Goal: Task Accomplishment & Management: Manage account settings

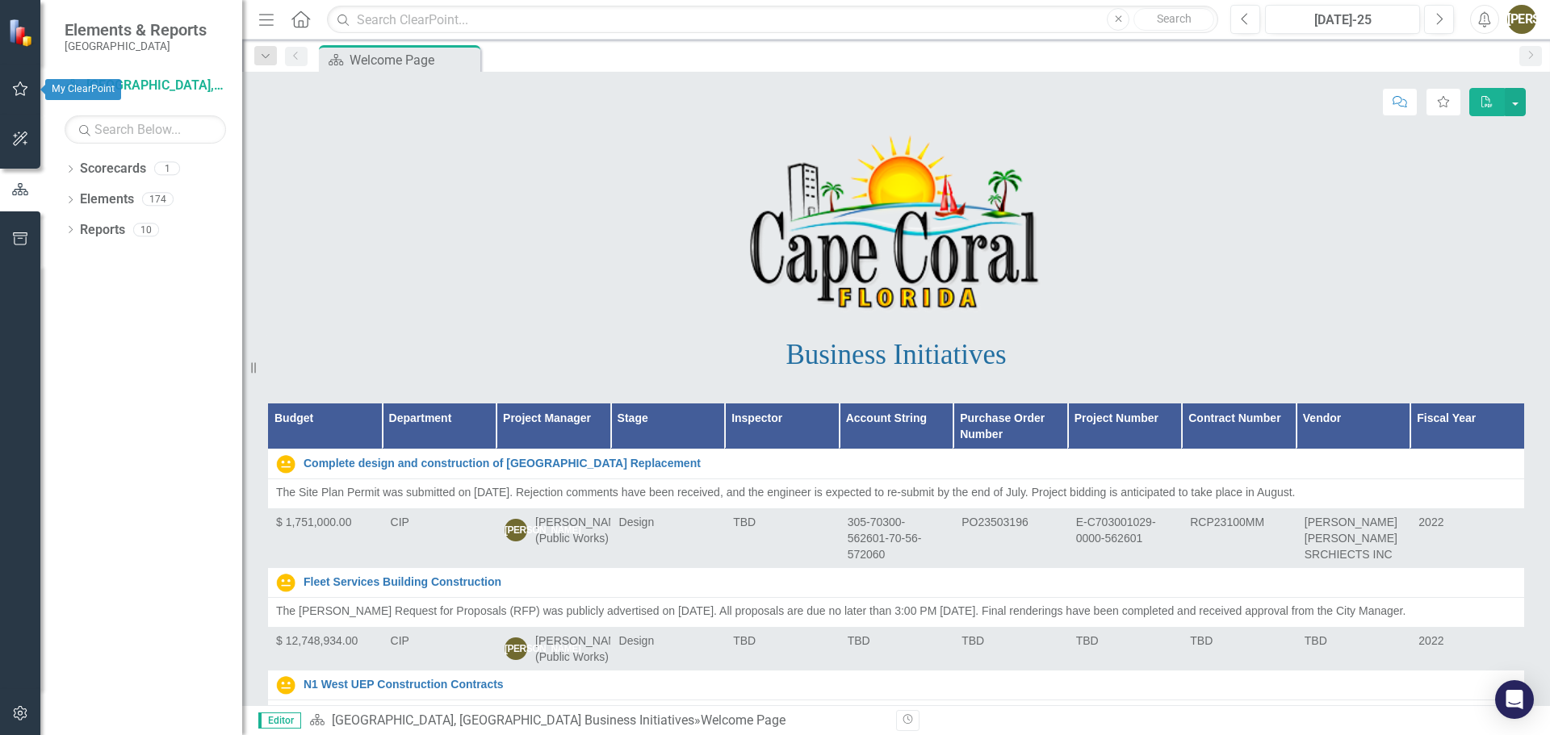
click at [19, 88] on icon "button" at bounding box center [20, 88] width 17 height 13
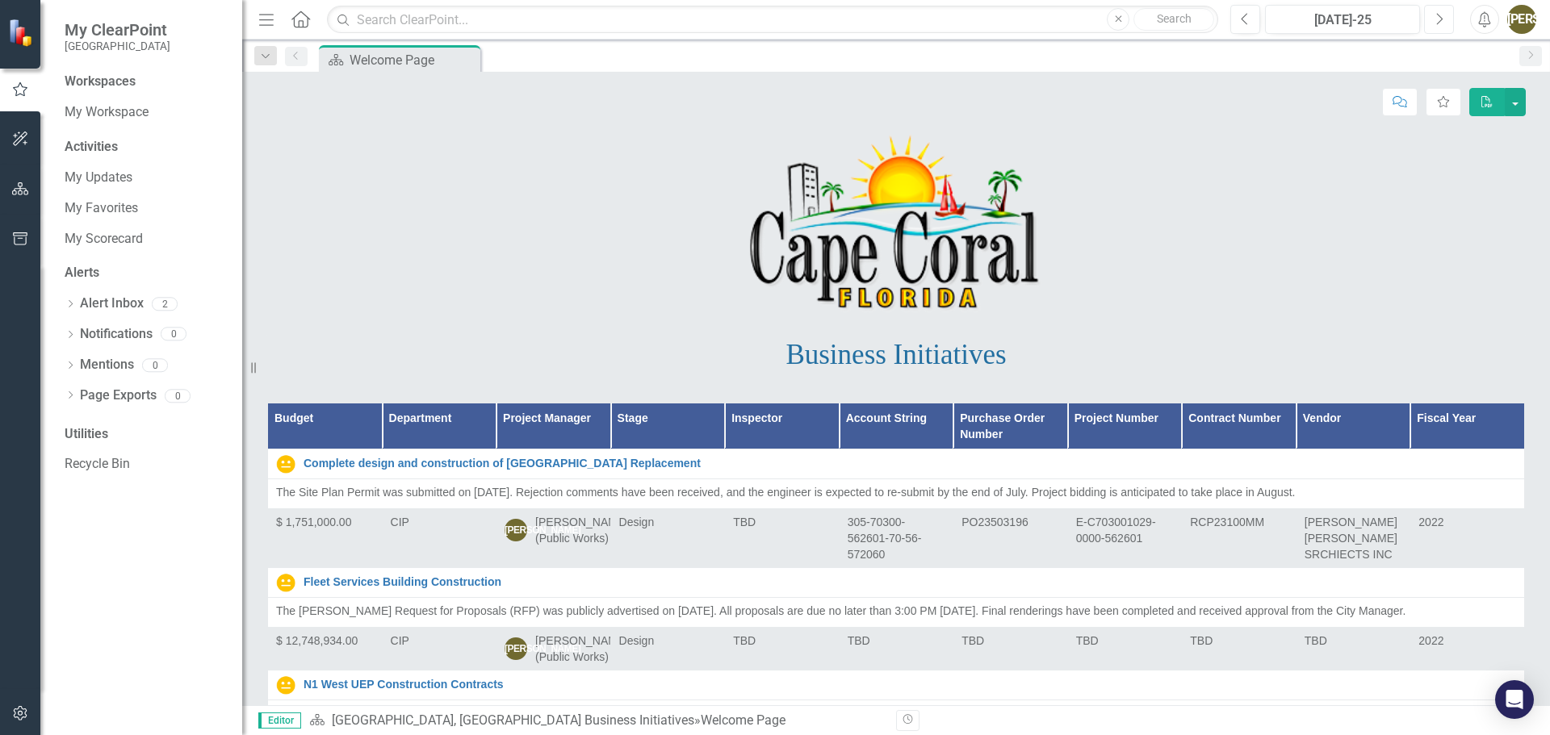
click at [1433, 20] on button "Next" at bounding box center [1439, 19] width 30 height 29
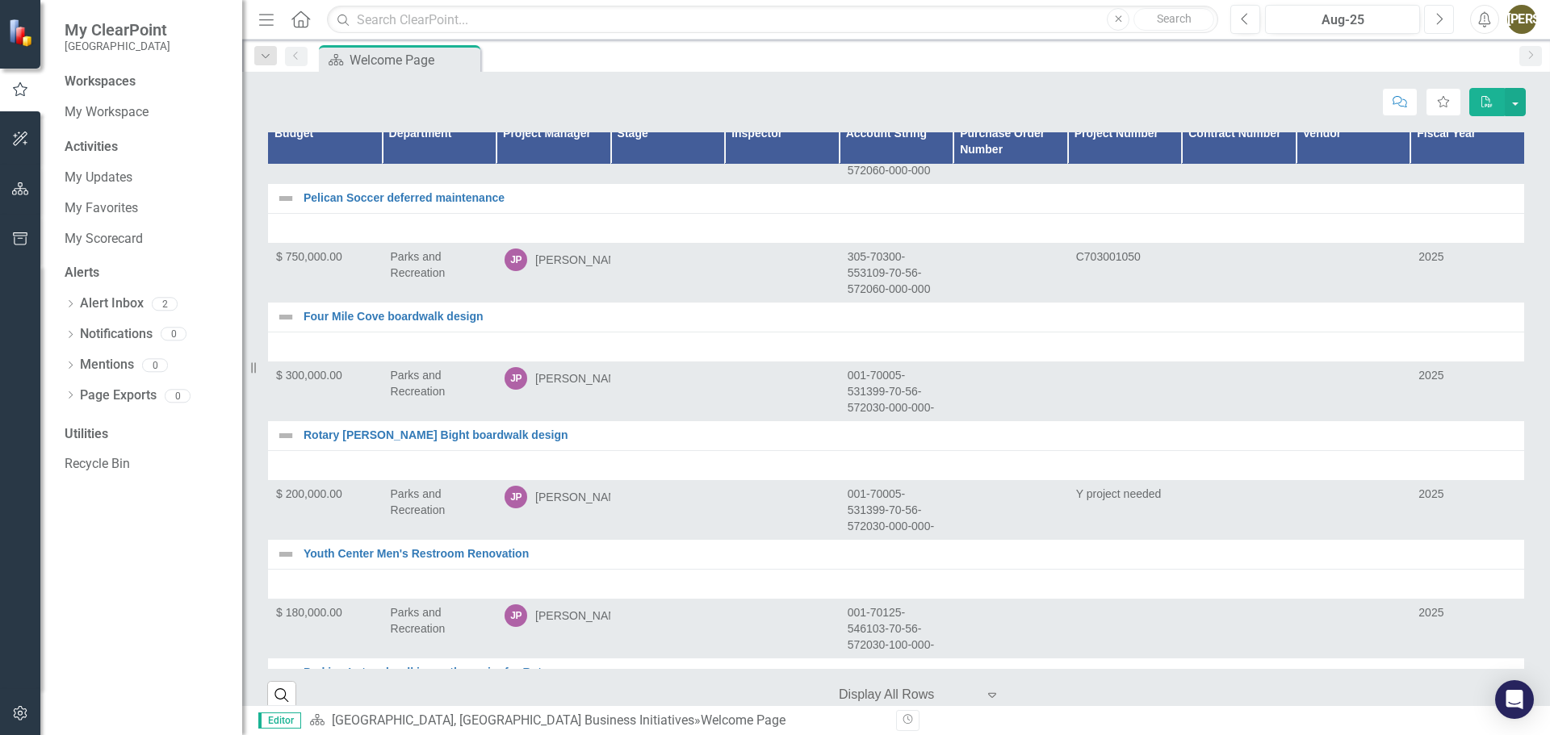
scroll to position [12353, 0]
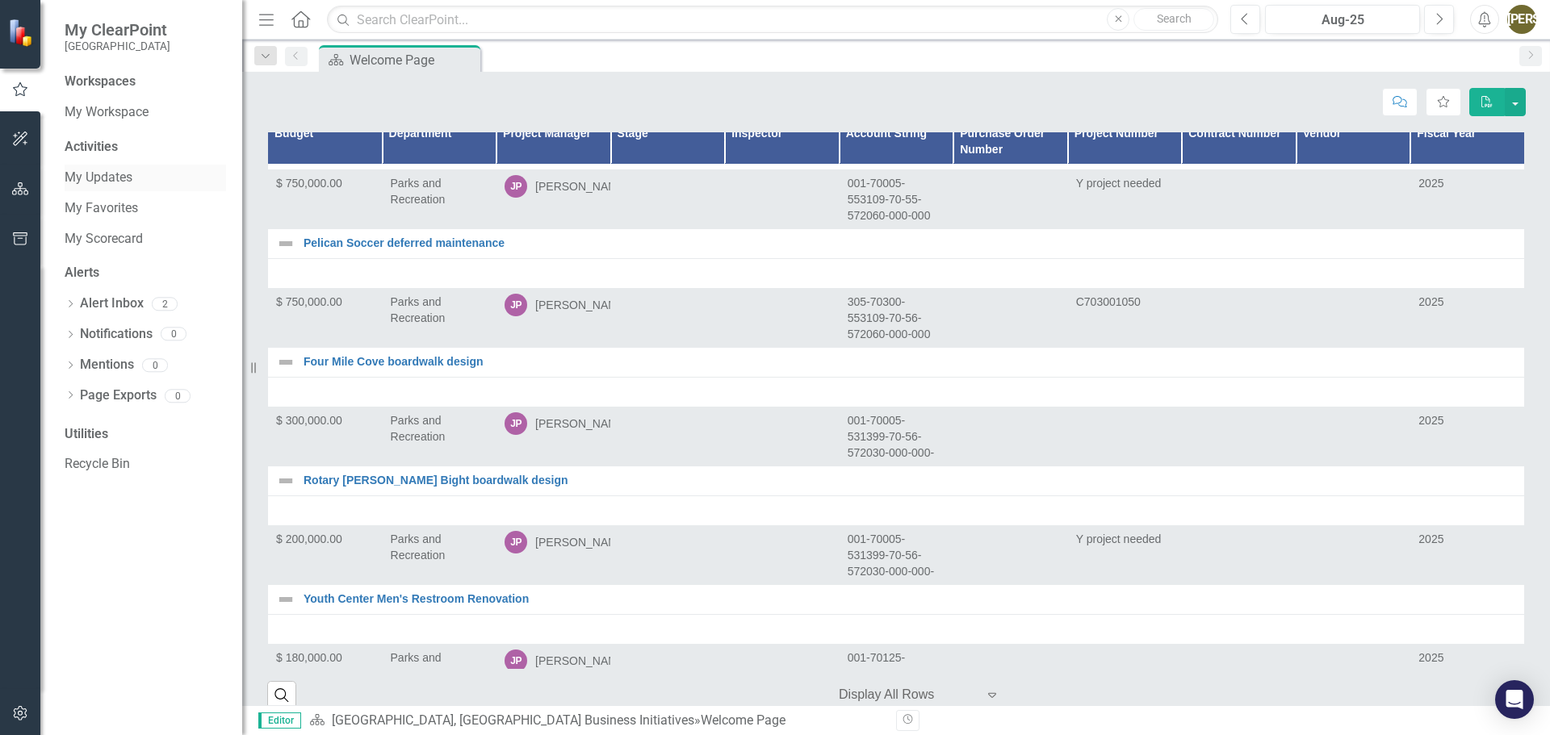
click at [88, 174] on link "My Updates" at bounding box center [145, 178] width 161 height 19
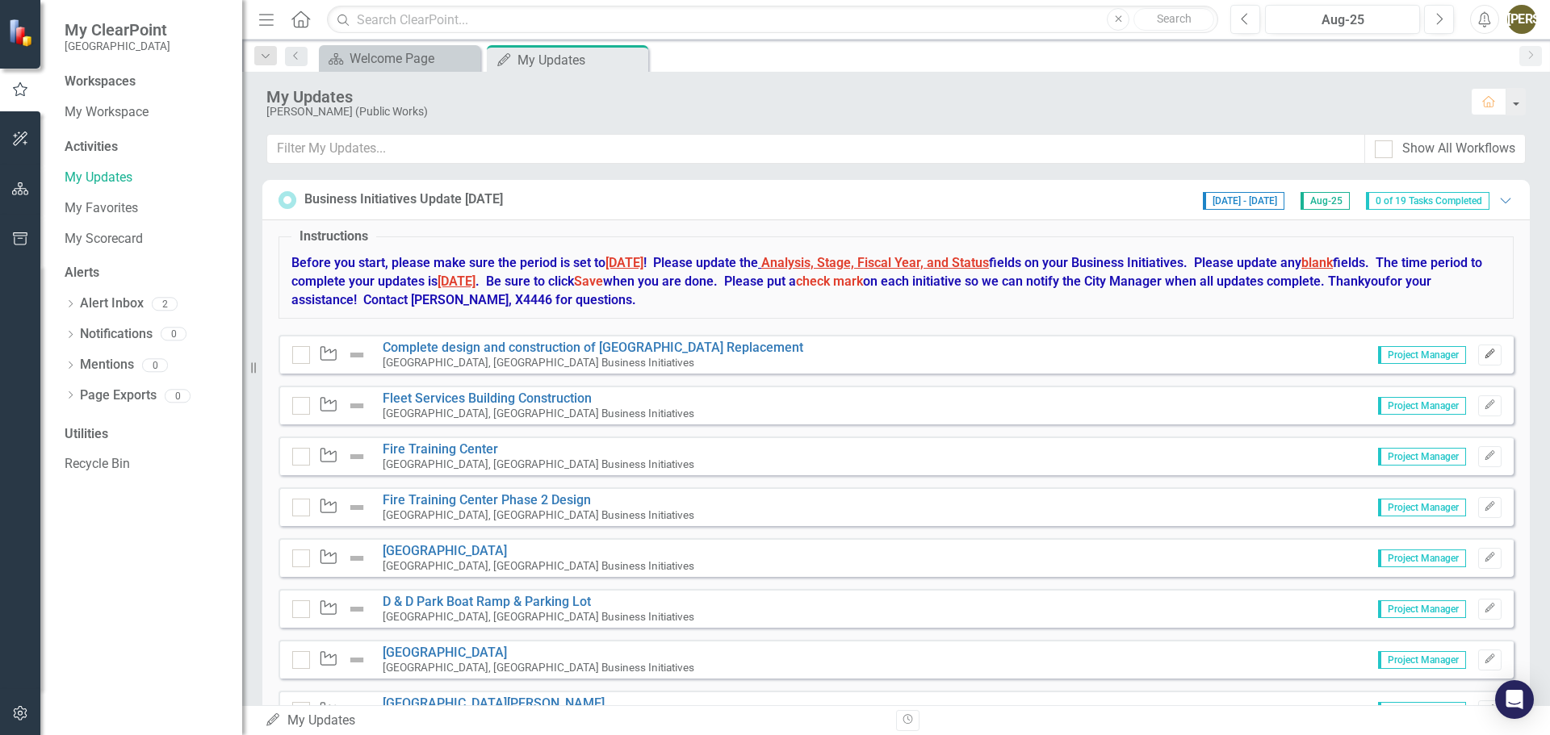
click at [1485, 353] on icon "button" at bounding box center [1490, 354] width 10 height 10
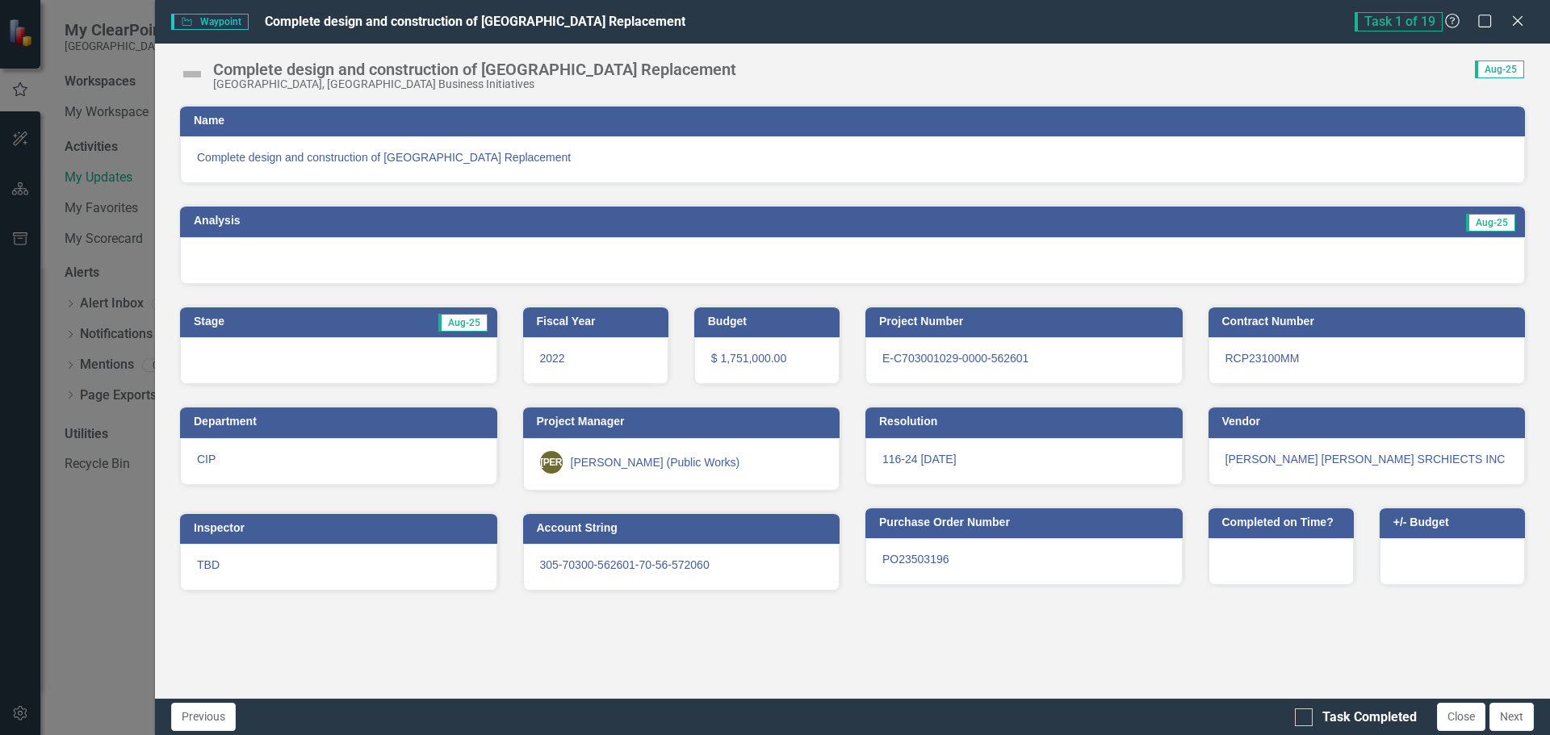
click at [222, 71] on div "Complete design and construction of [GEOGRAPHIC_DATA] Replacement" at bounding box center [474, 70] width 523 height 18
click at [202, 51] on div "Complete design and construction of [GEOGRAPHIC_DATA] Replacement [GEOGRAPHIC_D…" at bounding box center [852, 68] width 1395 height 48
click at [301, 93] on div "Complete design and construction of [GEOGRAPHIC_DATA] Replacement [GEOGRAPHIC_D…" at bounding box center [852, 371] width 1395 height 655
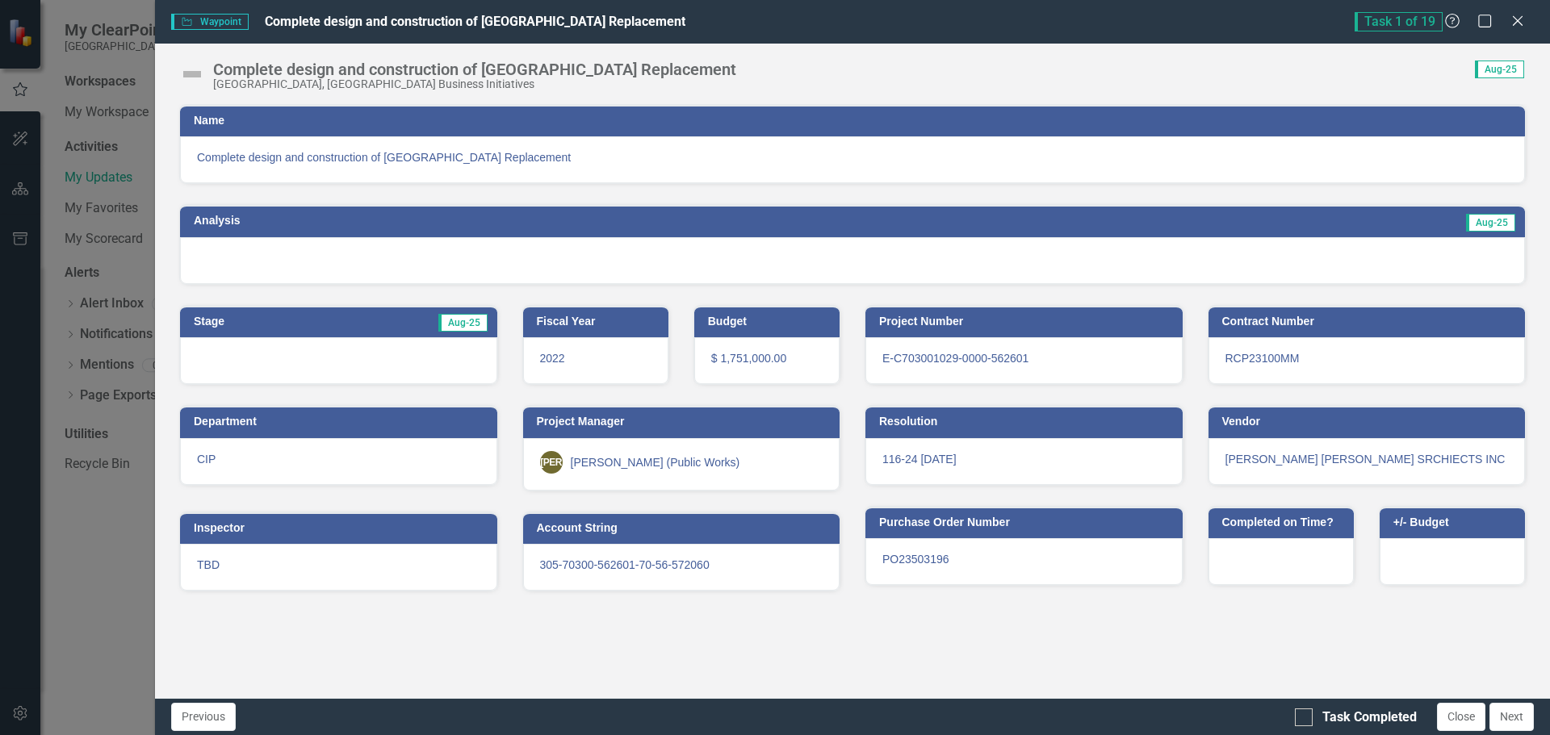
click at [296, 78] on div "Complete design and construction of [GEOGRAPHIC_DATA] Replacement" at bounding box center [474, 70] width 523 height 18
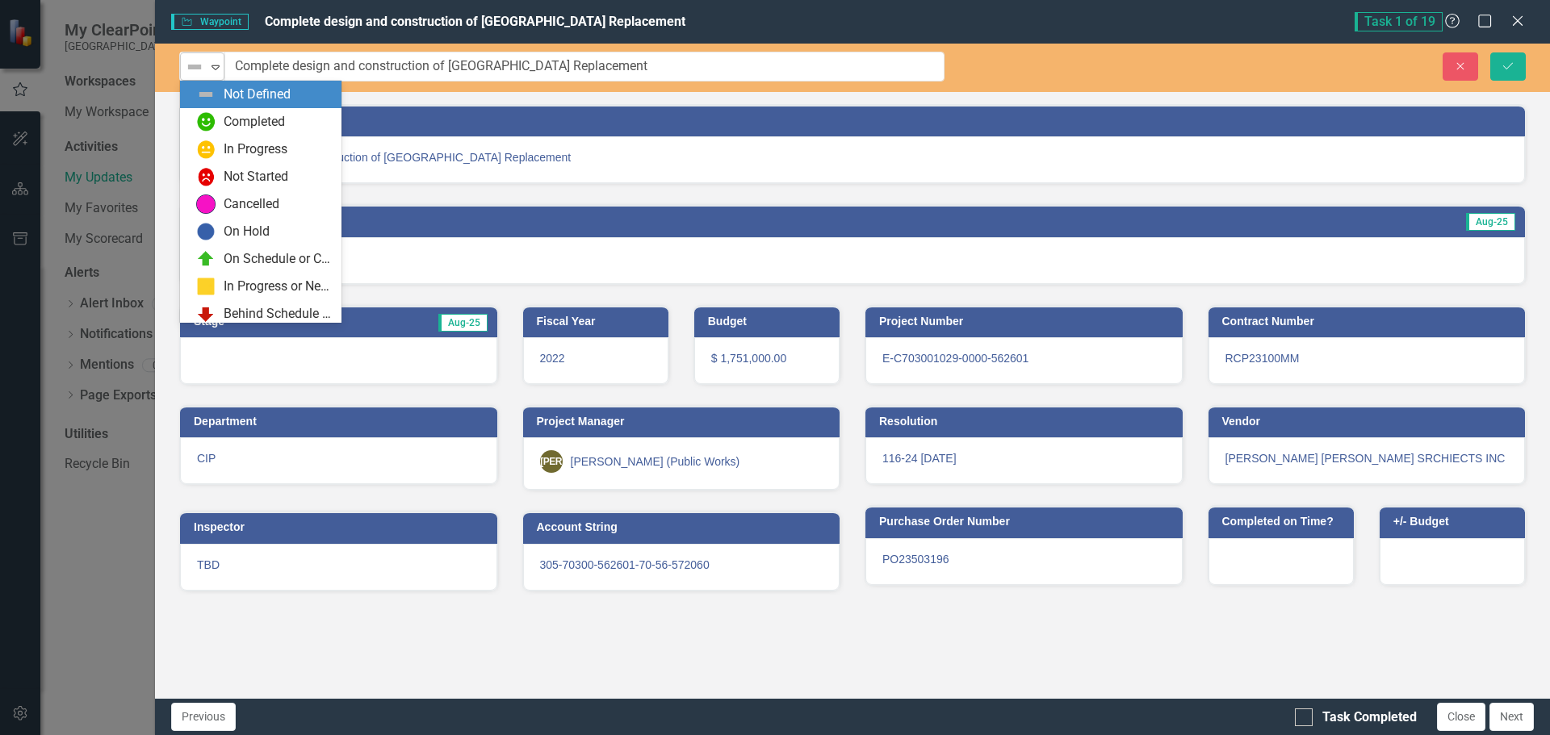
click at [215, 63] on icon "Expand" at bounding box center [215, 67] width 16 height 13
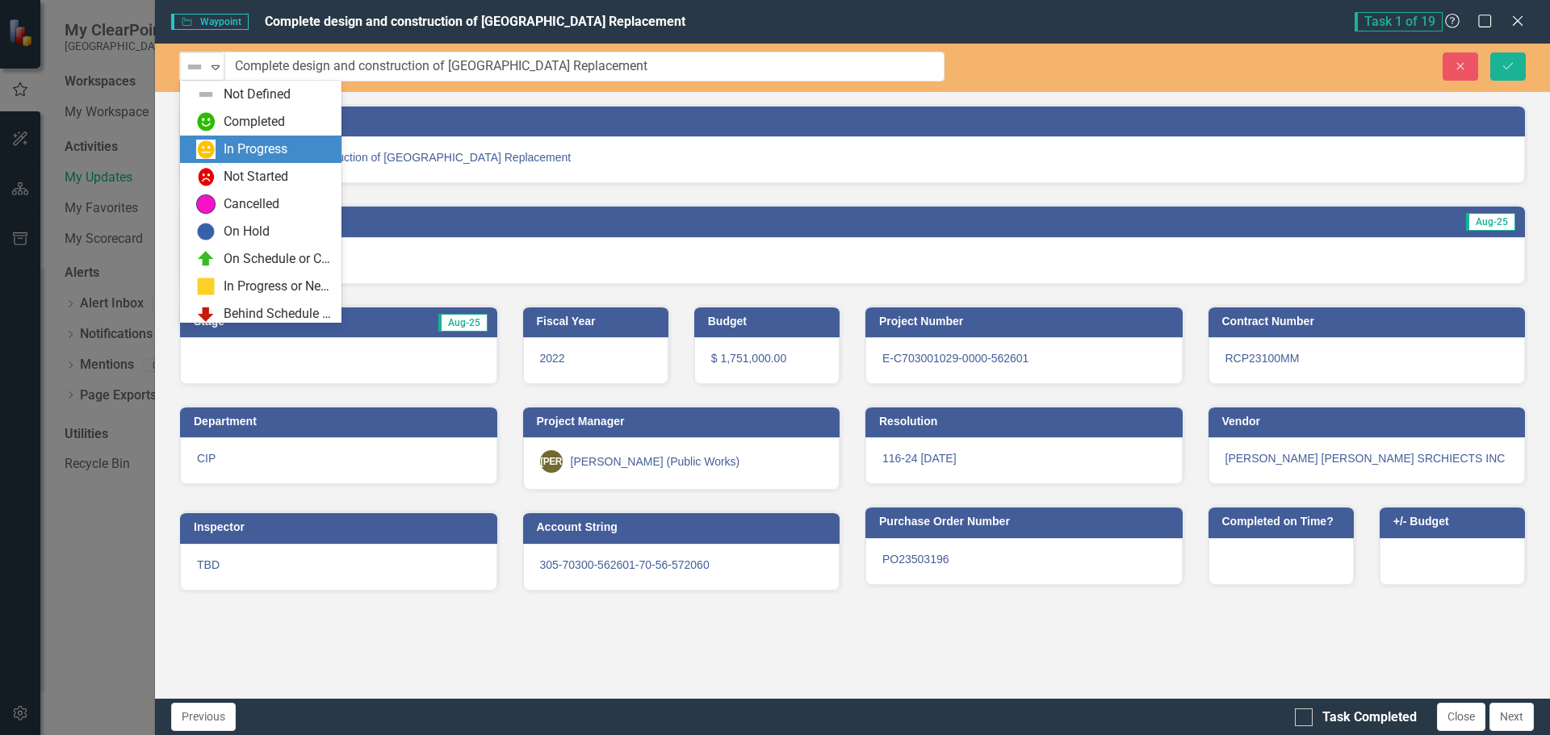
click at [265, 140] on div "In Progress" at bounding box center [256, 149] width 64 height 19
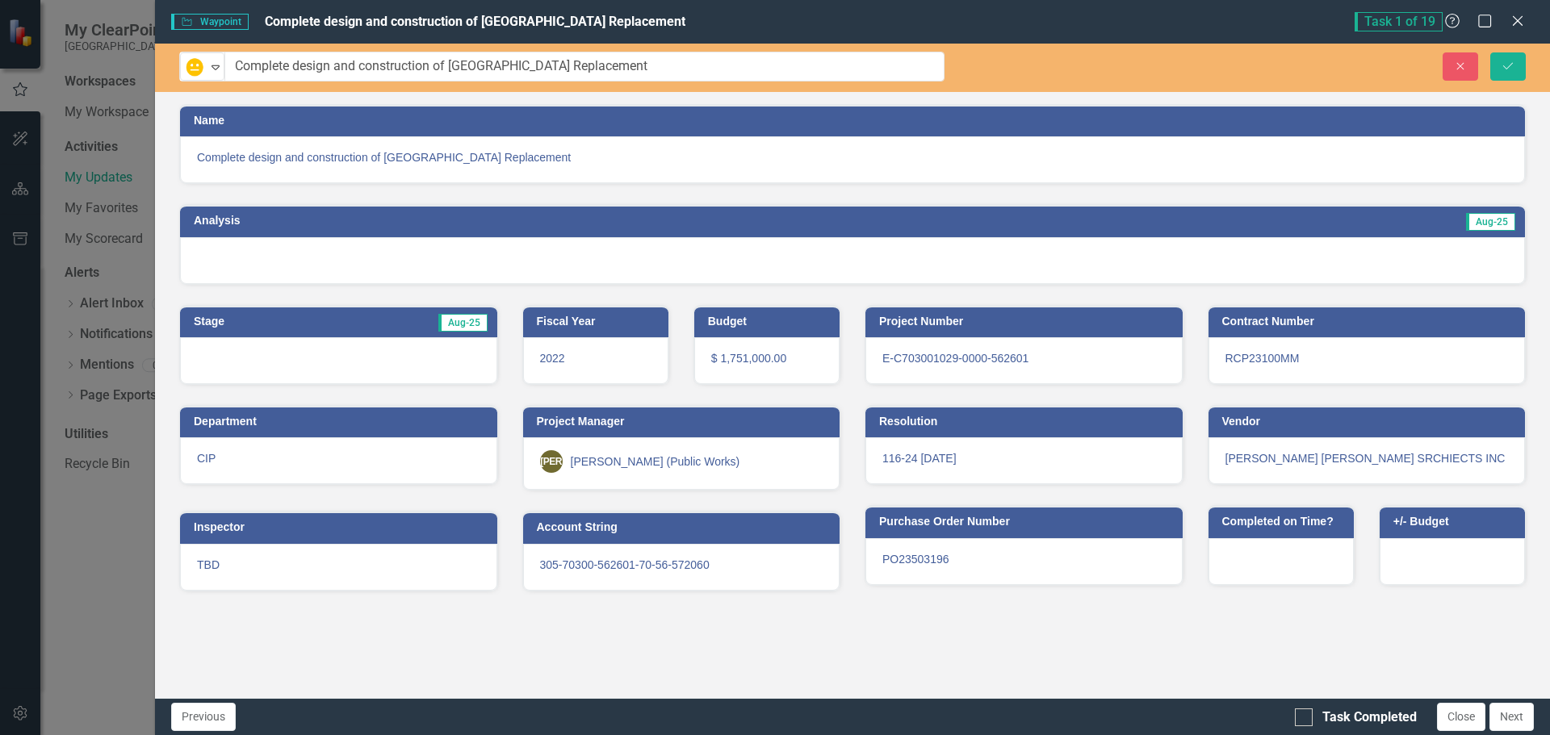
click at [231, 220] on h3 "Analysis" at bounding box center [510, 221] width 632 height 12
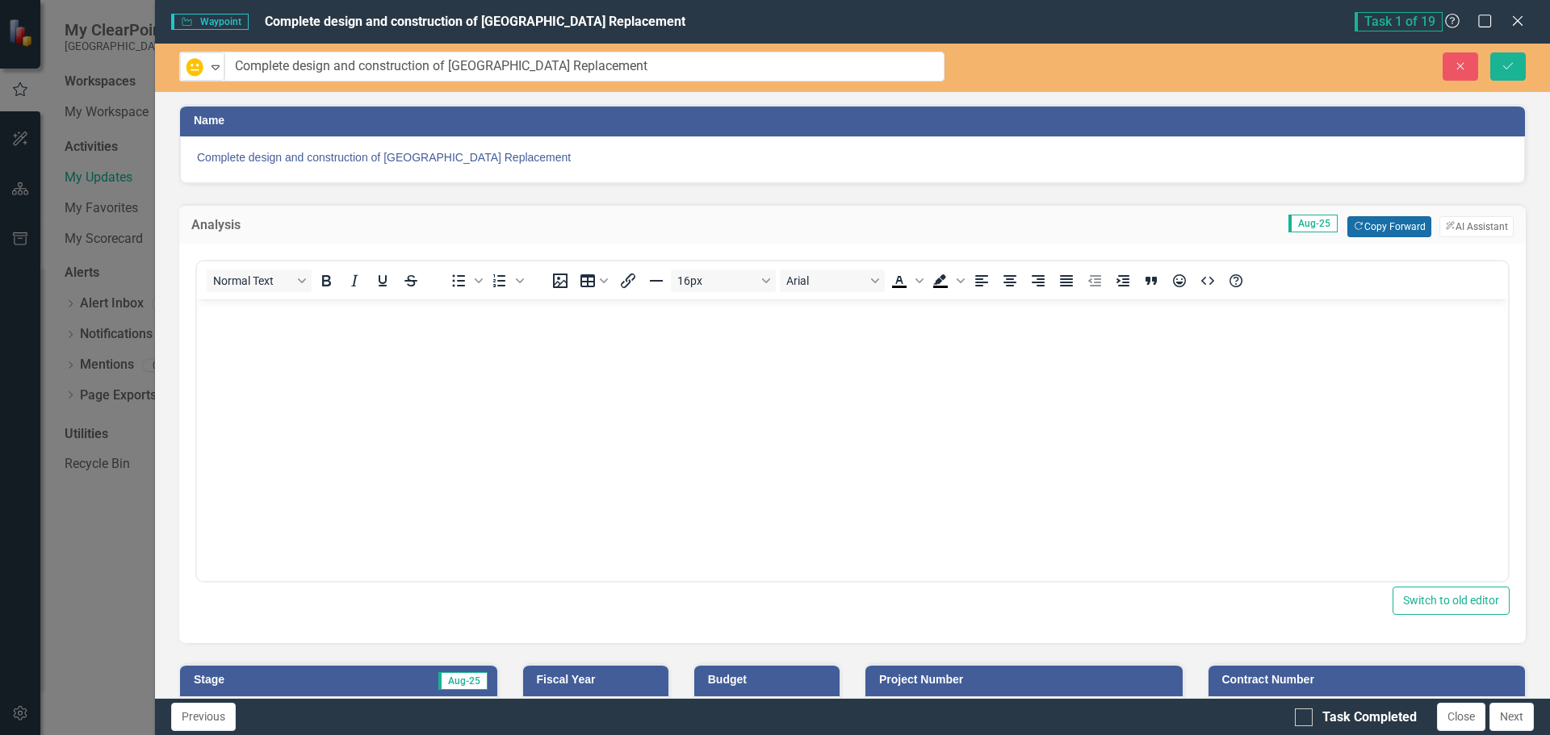
click at [1371, 222] on button "Copy Forward Copy Forward" at bounding box center [1388, 226] width 83 height 21
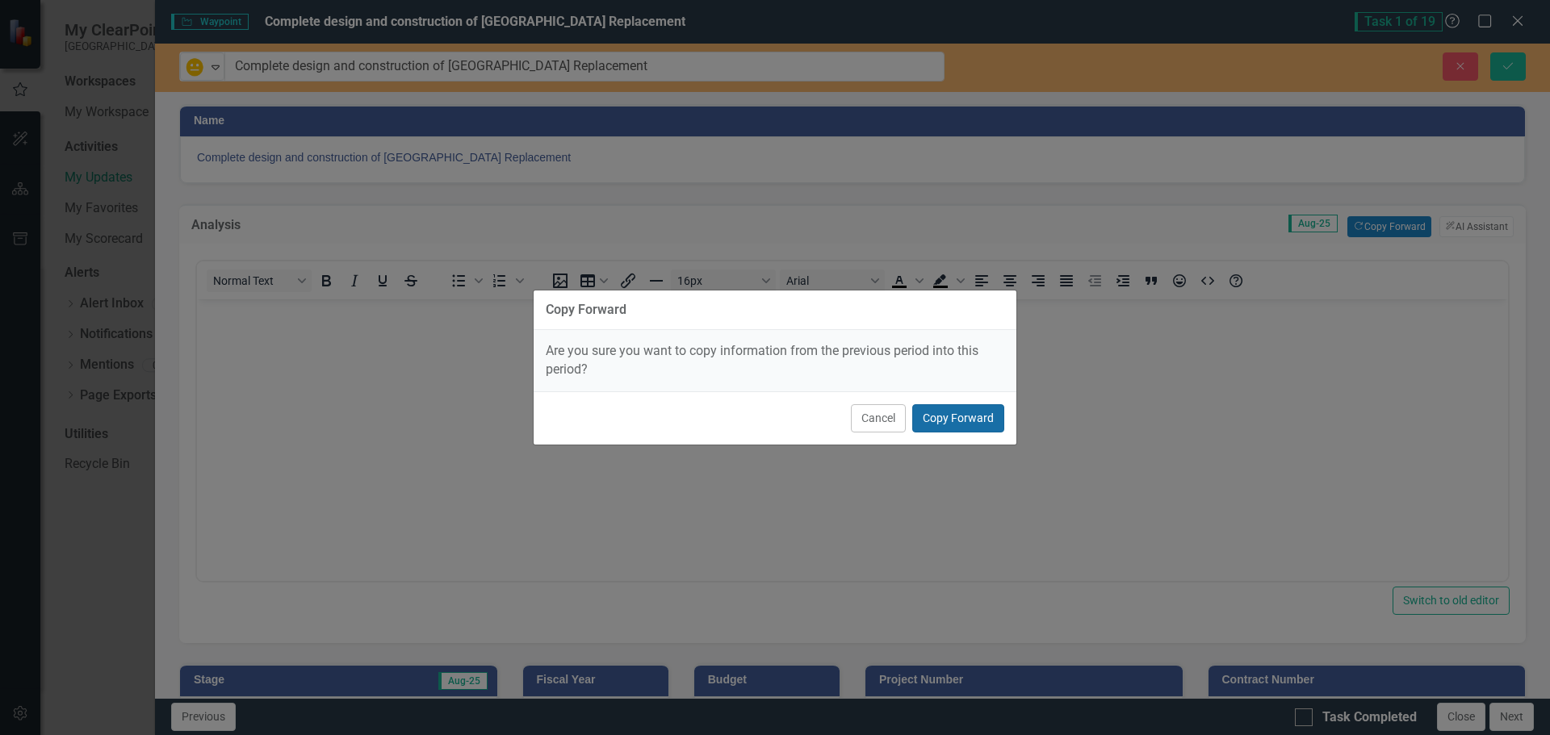
click at [974, 416] on button "Copy Forward" at bounding box center [958, 418] width 92 height 28
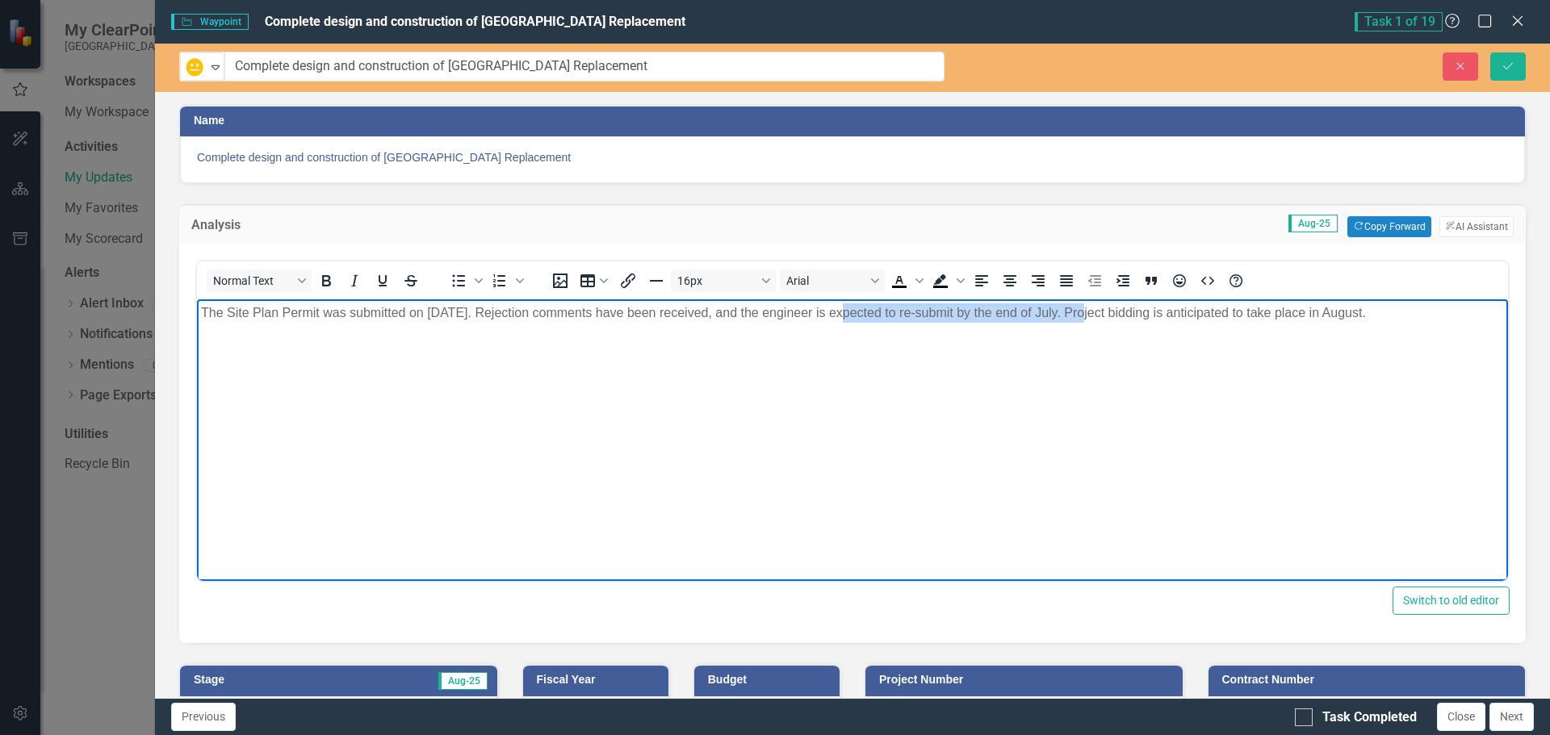
drag, startPoint x: 1089, startPoint y: 312, endPoint x: 845, endPoint y: 313, distance: 243.8
click at [845, 313] on p "The Site Plan Permit was submitted on [DATE]. Rejection comments have been rece…" at bounding box center [852, 313] width 1303 height 19
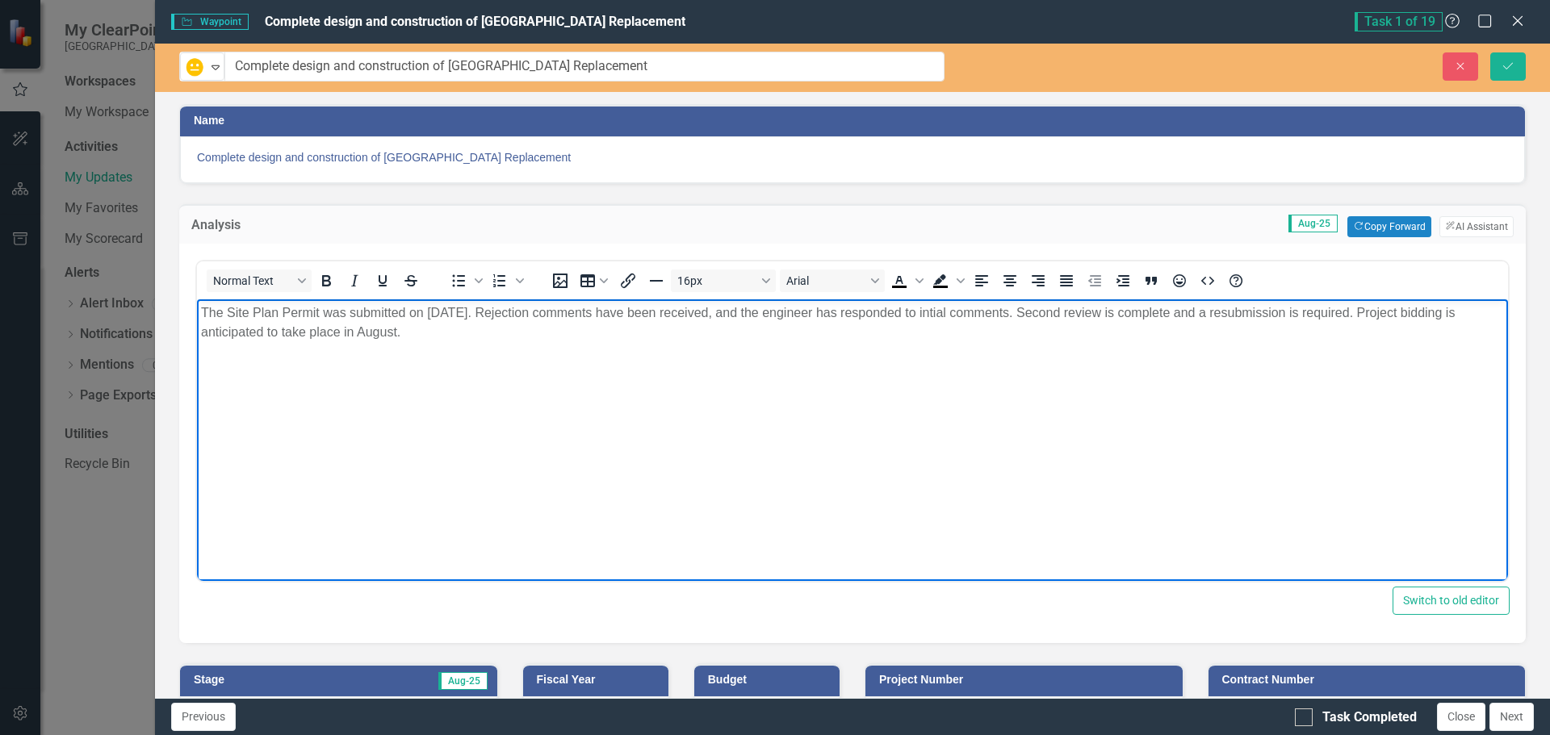
click at [380, 329] on p "The Site Plan Permit was submitted on [DATE]. Rejection comments have been rece…" at bounding box center [852, 323] width 1303 height 39
click at [382, 329] on p "The Site Plan Permit was submitted on [DATE]. Rejection comments have been rece…" at bounding box center [852, 323] width 1303 height 39
click at [610, 379] on body "The Site Plan Permit was submitted on [DATE]. Rejection comments have been rece…" at bounding box center [852, 421] width 1311 height 242
drag, startPoint x: 442, startPoint y: 334, endPoint x: 198, endPoint y: 306, distance: 246.2
click at [198, 306] on body "The Site Plan Permit was submitted on [DATE]. Rejection comments have been rece…" at bounding box center [852, 421] width 1311 height 242
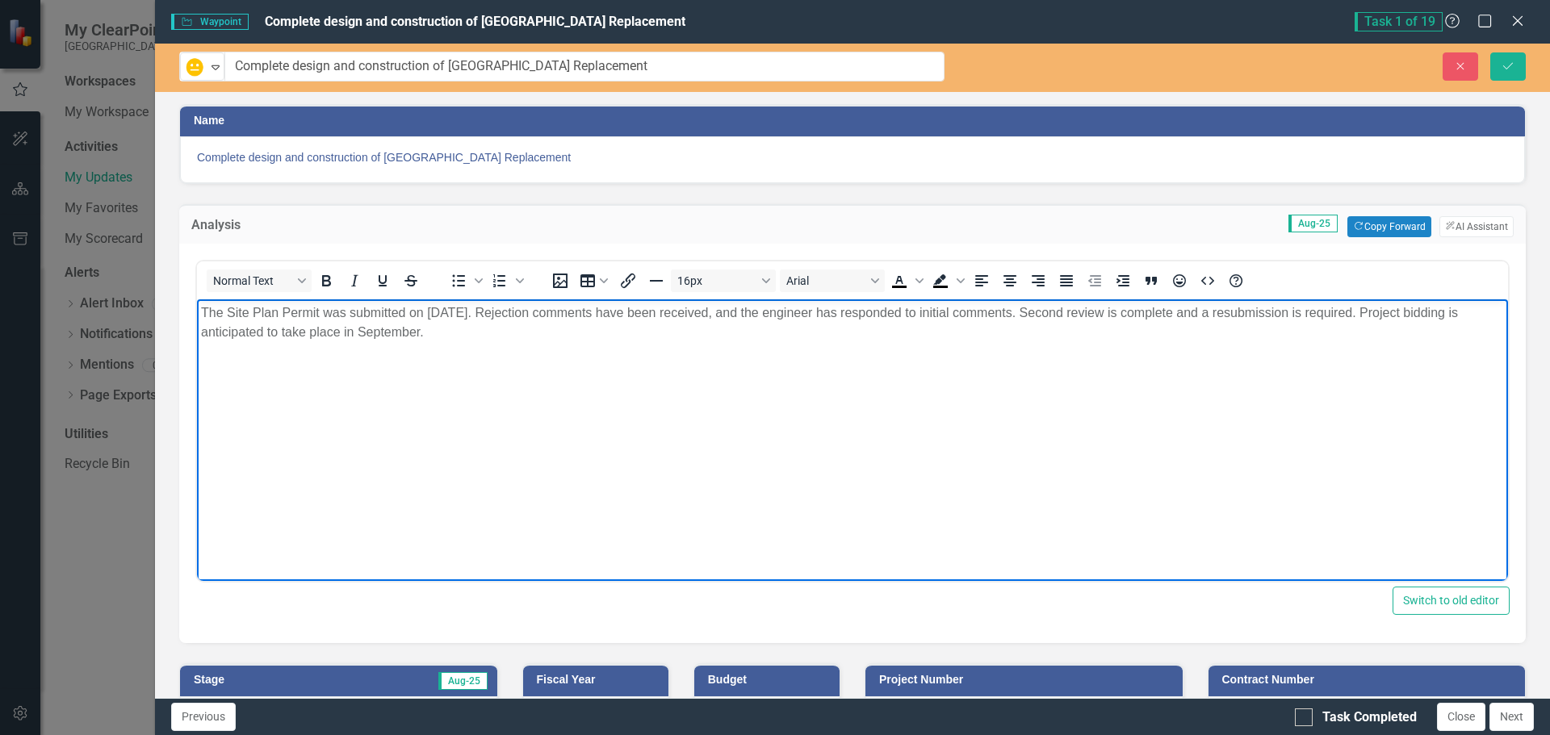
copy p "The Site Plan Permit was submitted on [DATE]. Rejection comments have been rece…"
click at [573, 464] on body "The Site Plan Permit was submitted on [DATE]. Rejection comments have been rece…" at bounding box center [852, 421] width 1311 height 242
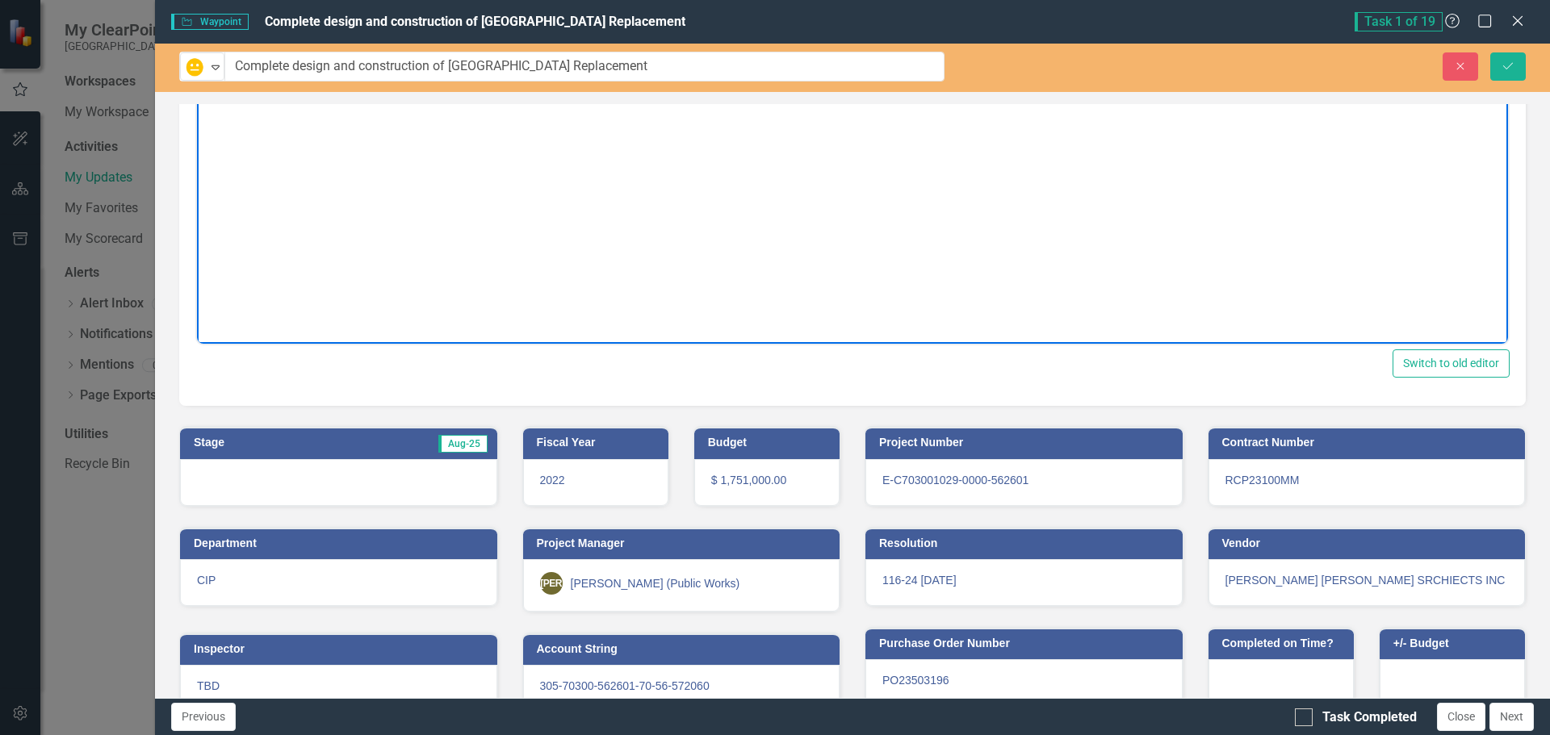
scroll to position [268, 0]
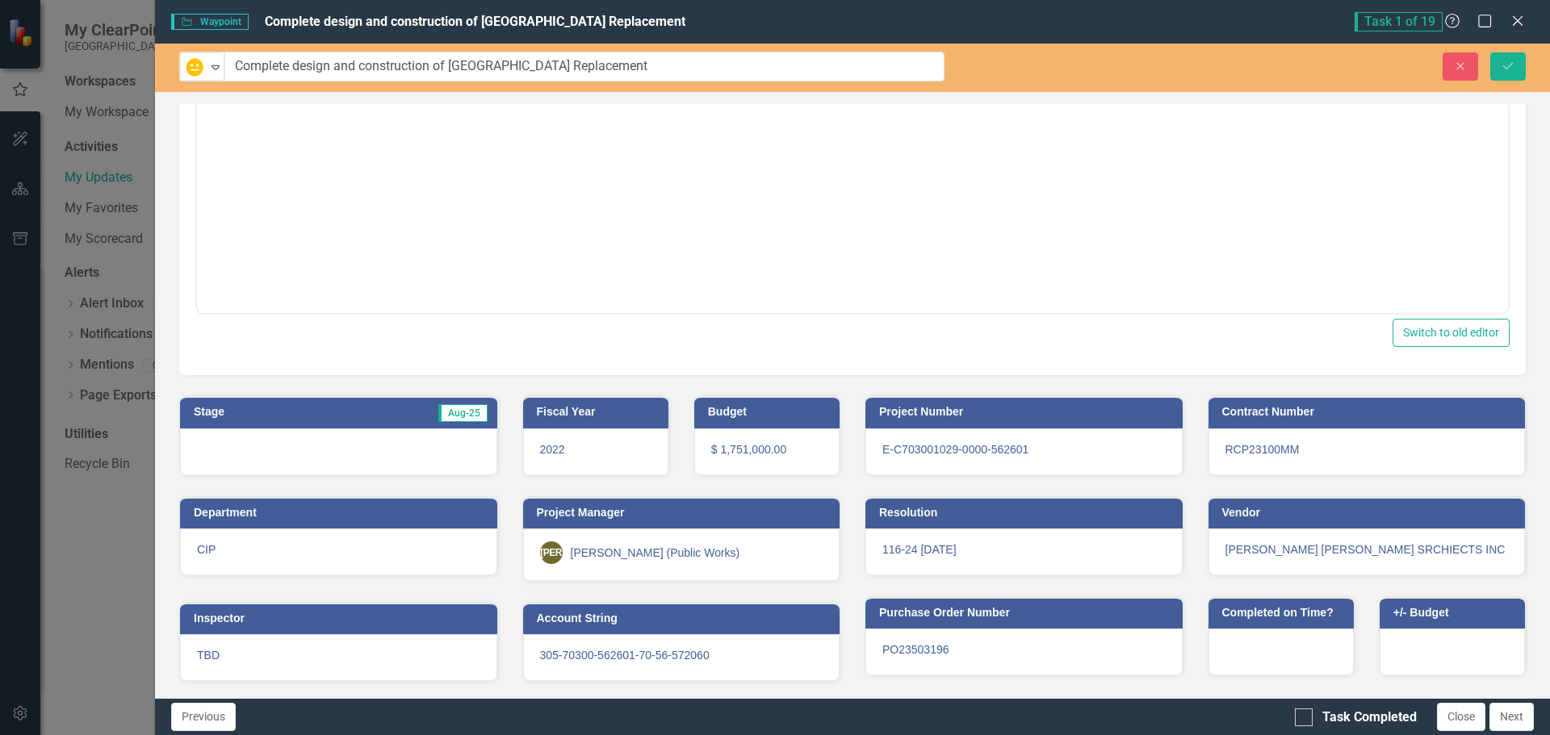
click at [207, 408] on h3 "Stage" at bounding box center [249, 412] width 111 height 12
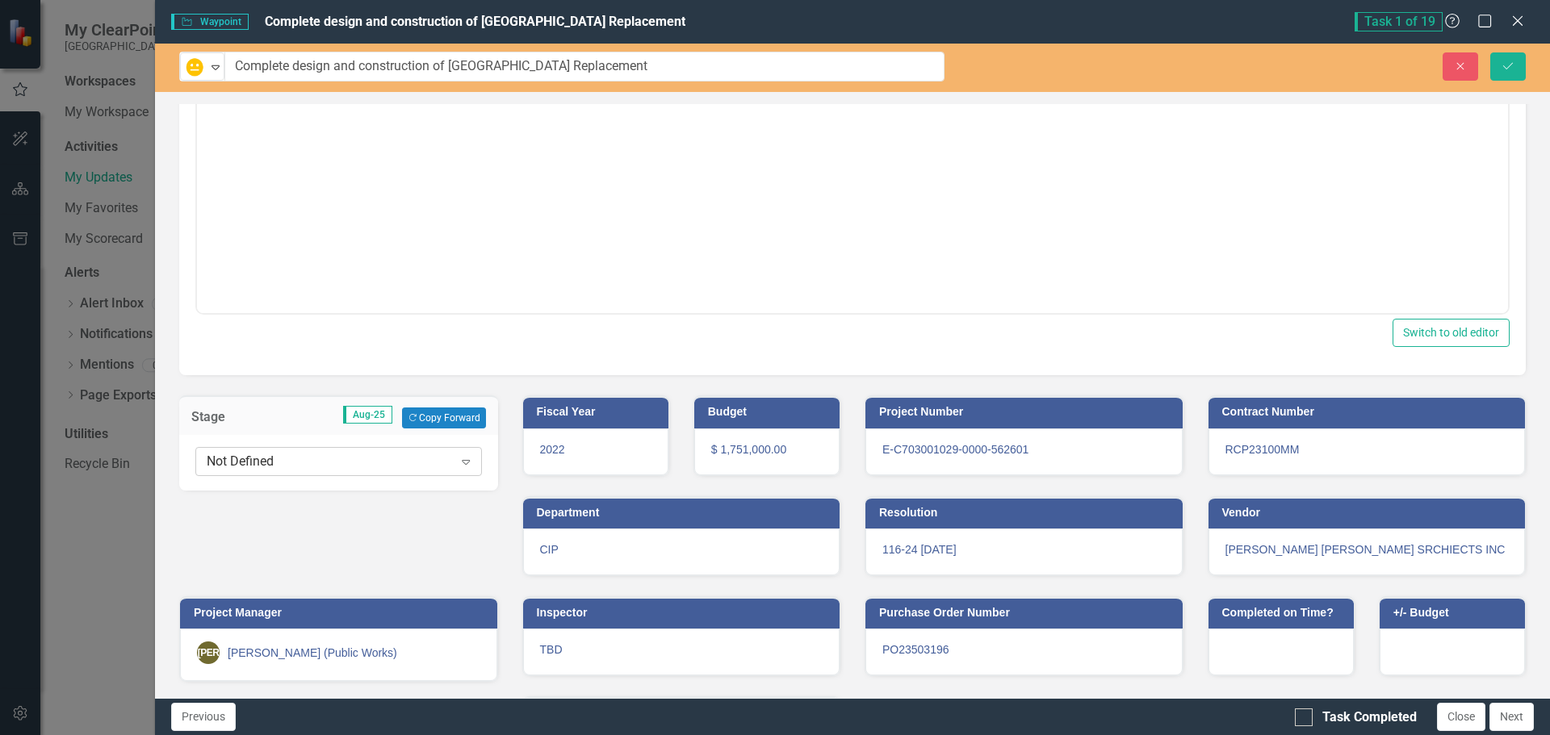
click at [246, 449] on div "Not Defined Expand" at bounding box center [338, 461] width 287 height 29
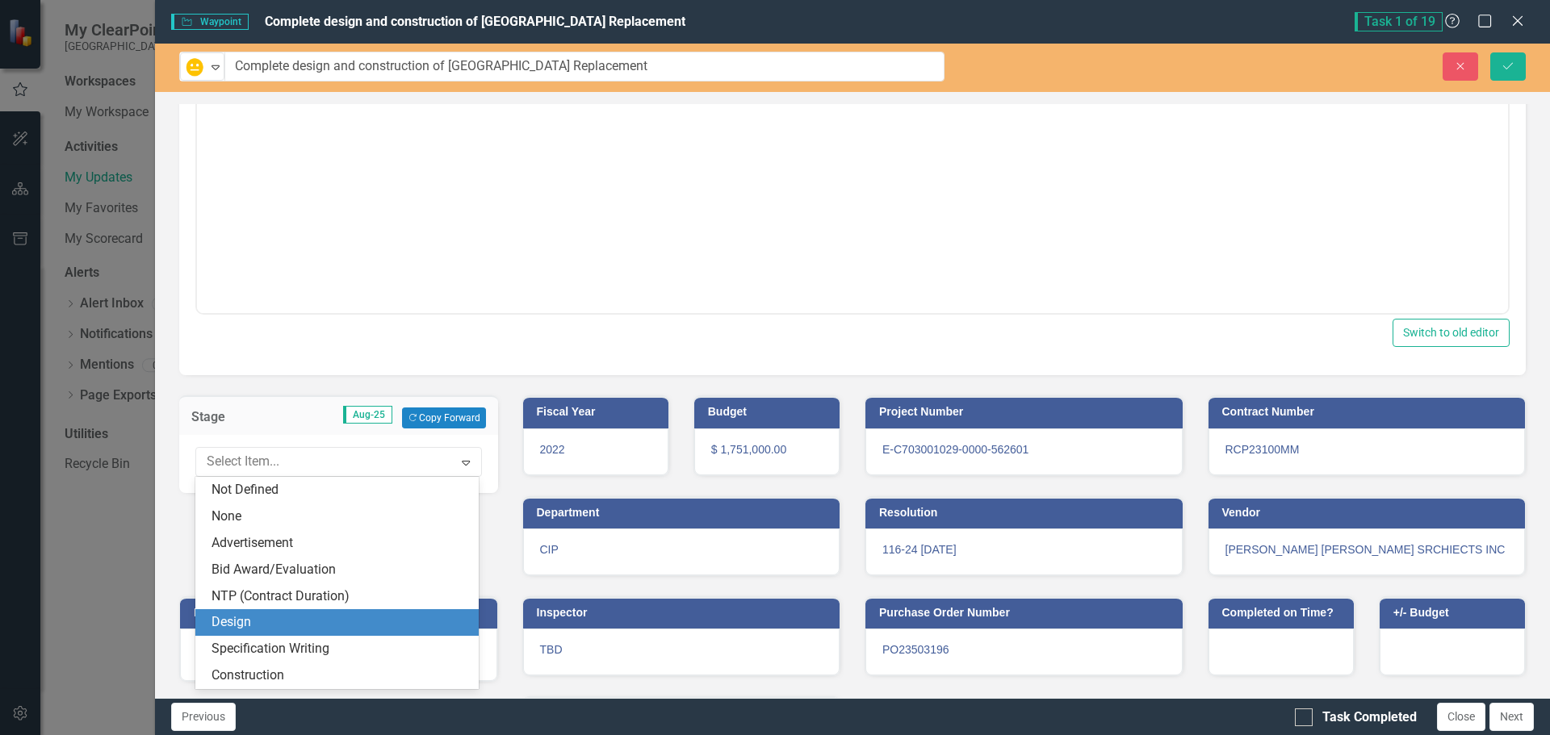
click at [268, 619] on div "Design" at bounding box center [341, 623] width 258 height 19
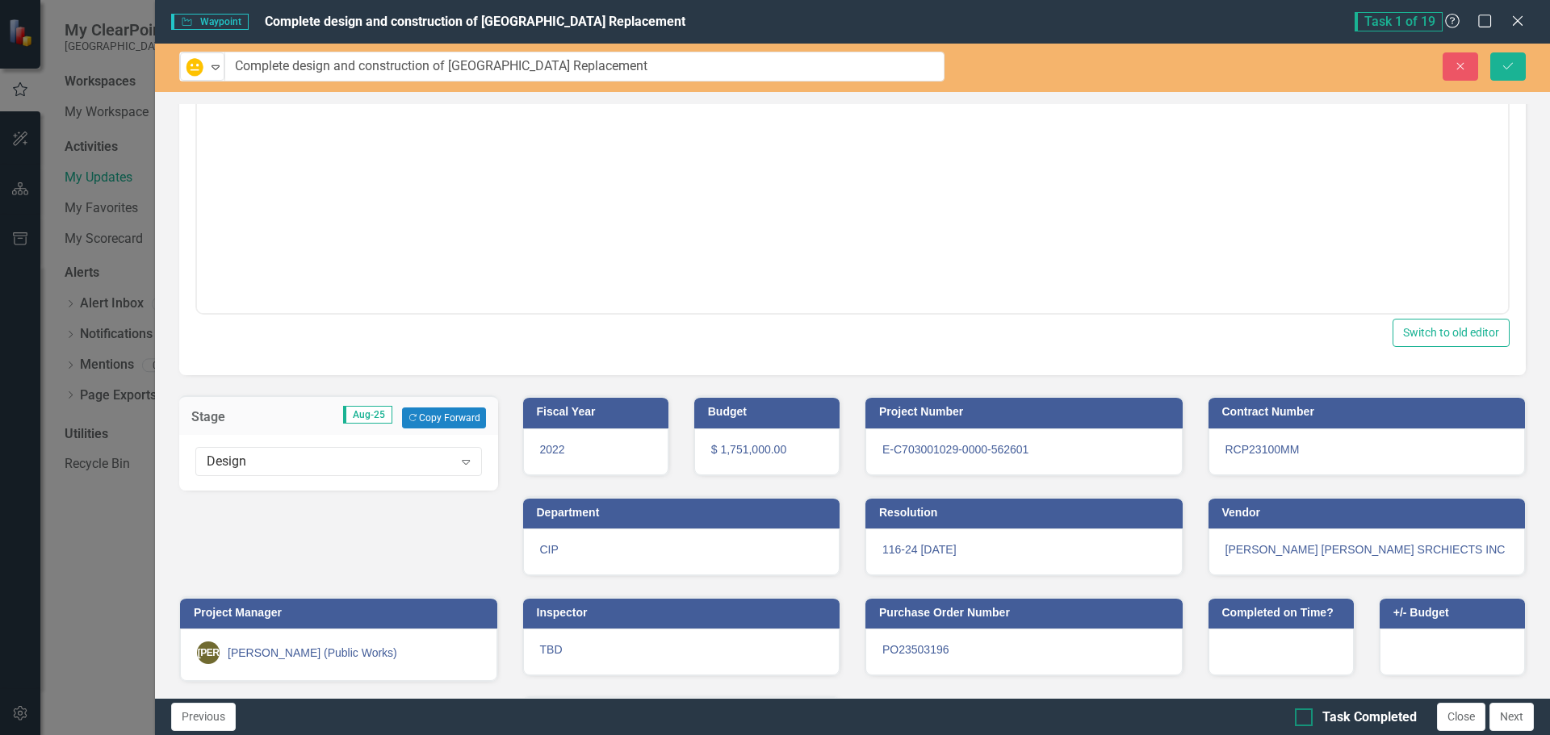
click at [1309, 717] on div at bounding box center [1304, 718] width 18 height 18
click at [1305, 717] on input "Task Completed" at bounding box center [1300, 714] width 10 height 10
checkbox input "true"
click at [1505, 65] on icon "Save" at bounding box center [1508, 66] width 15 height 11
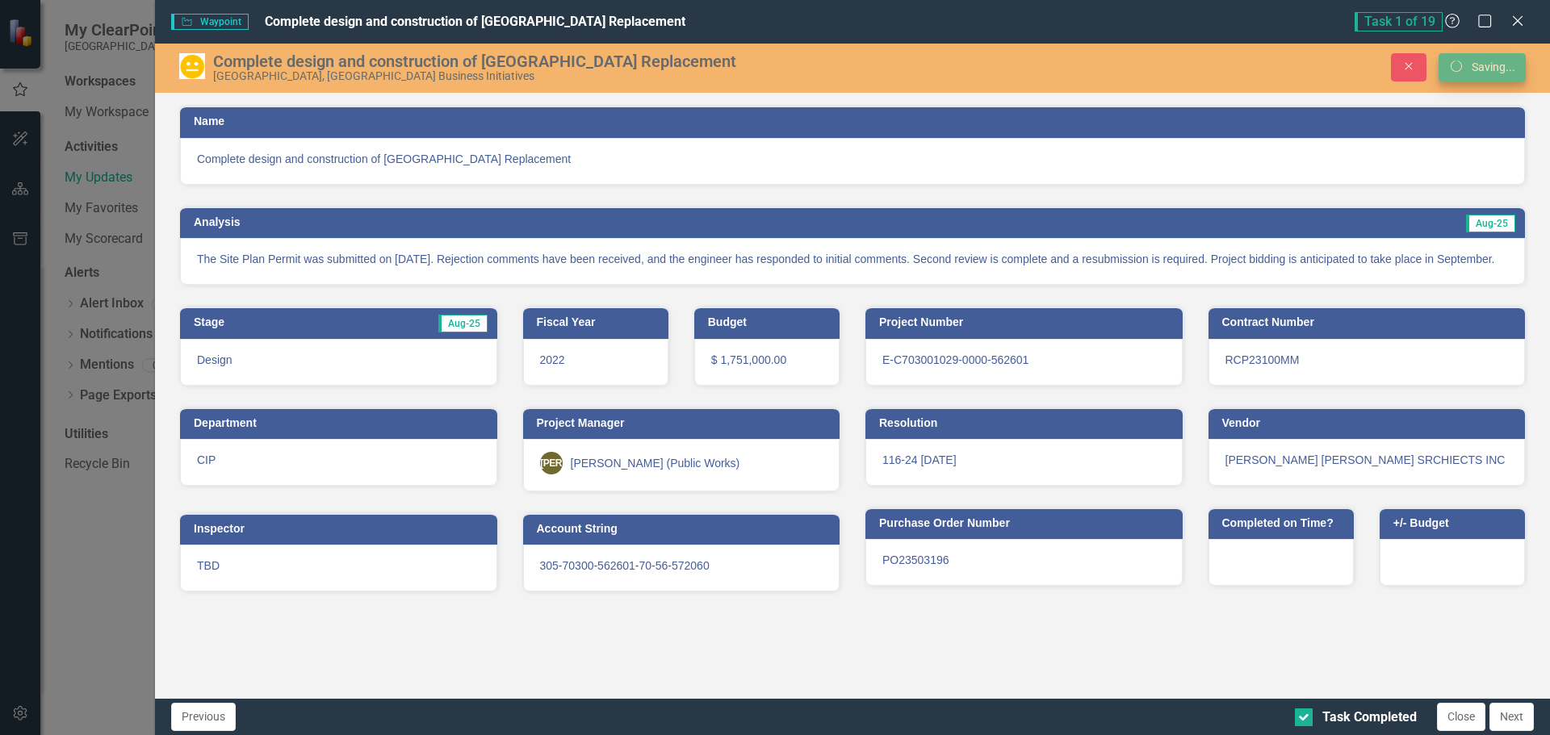
scroll to position [0, 0]
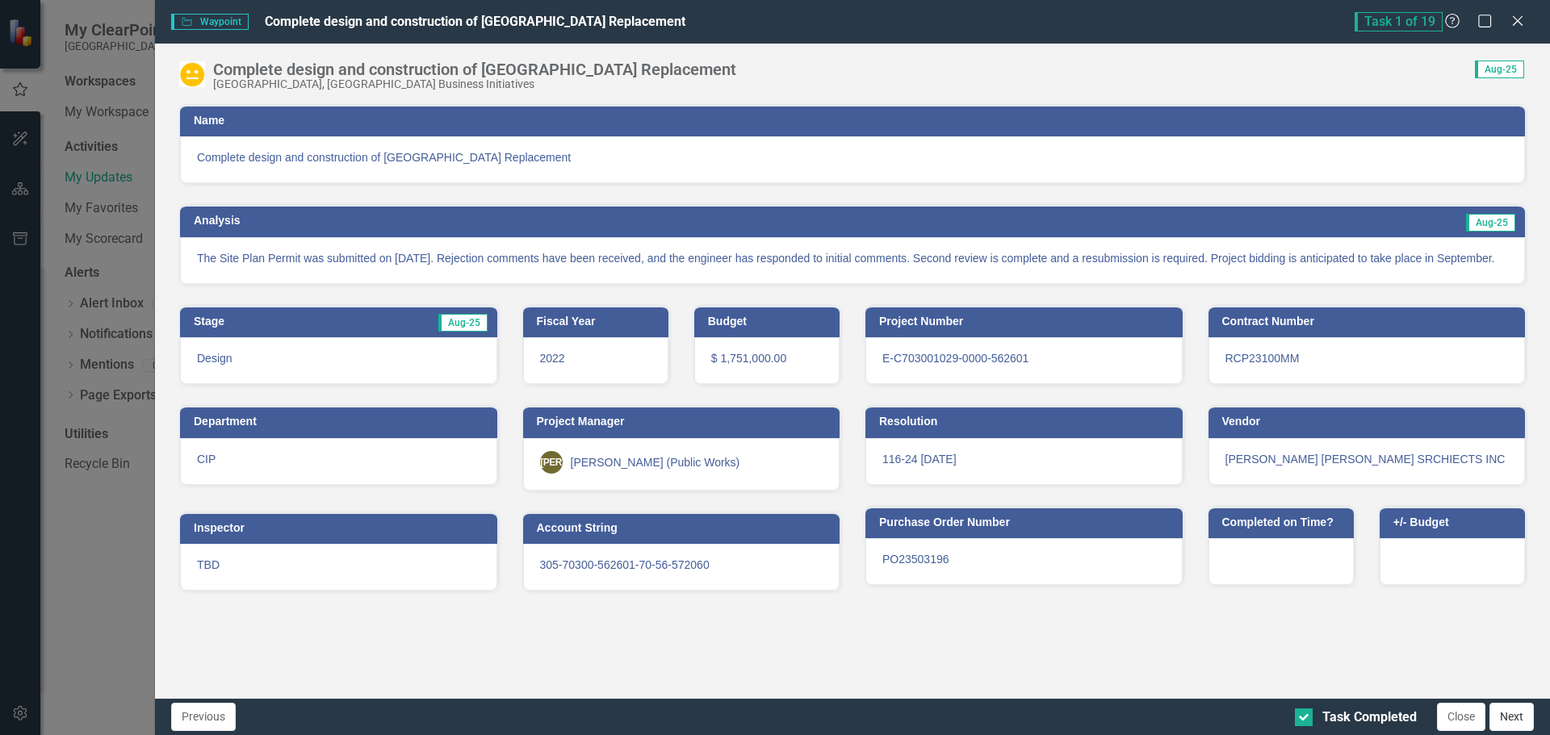
click at [1518, 716] on button "Next" at bounding box center [1511, 717] width 44 height 28
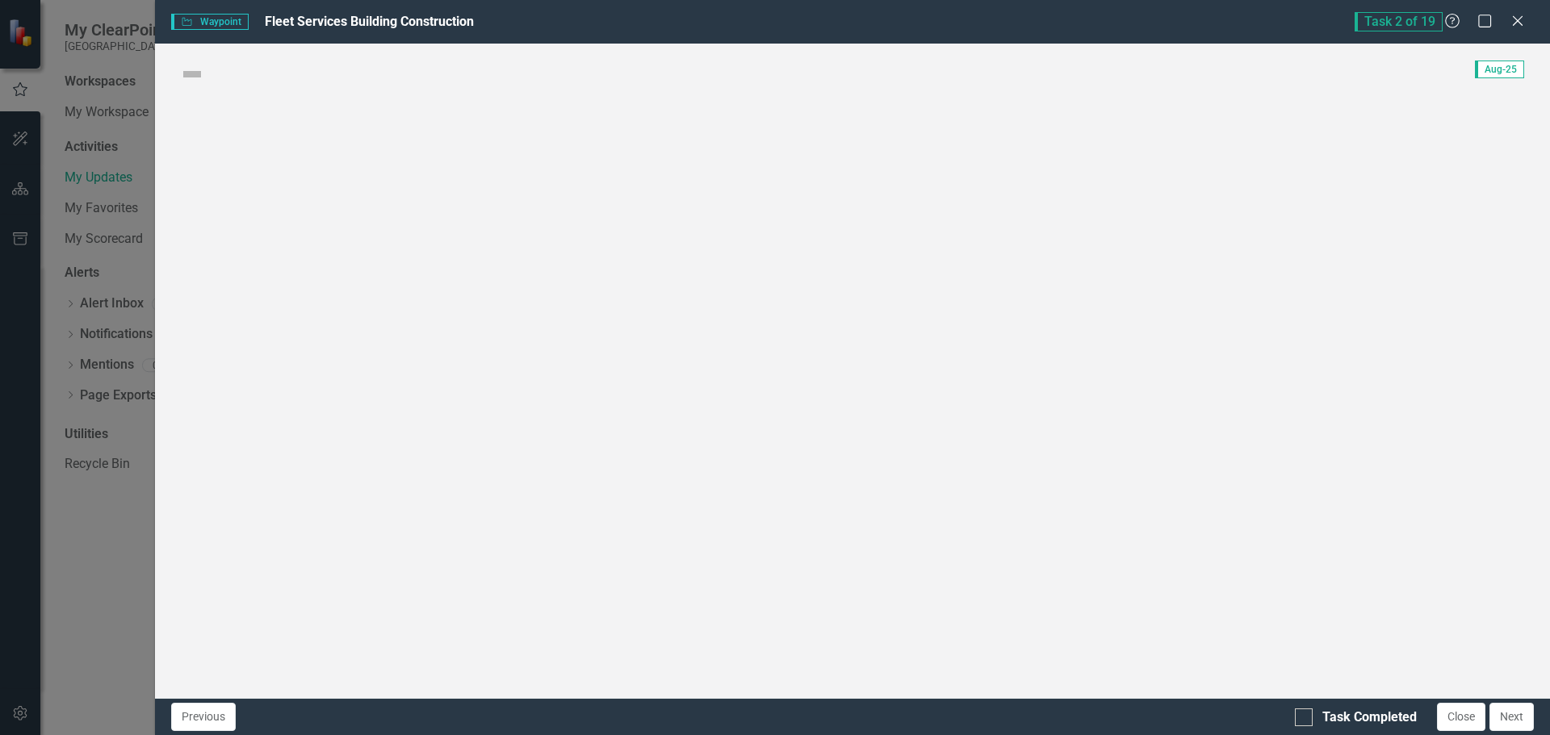
checkbox input "true"
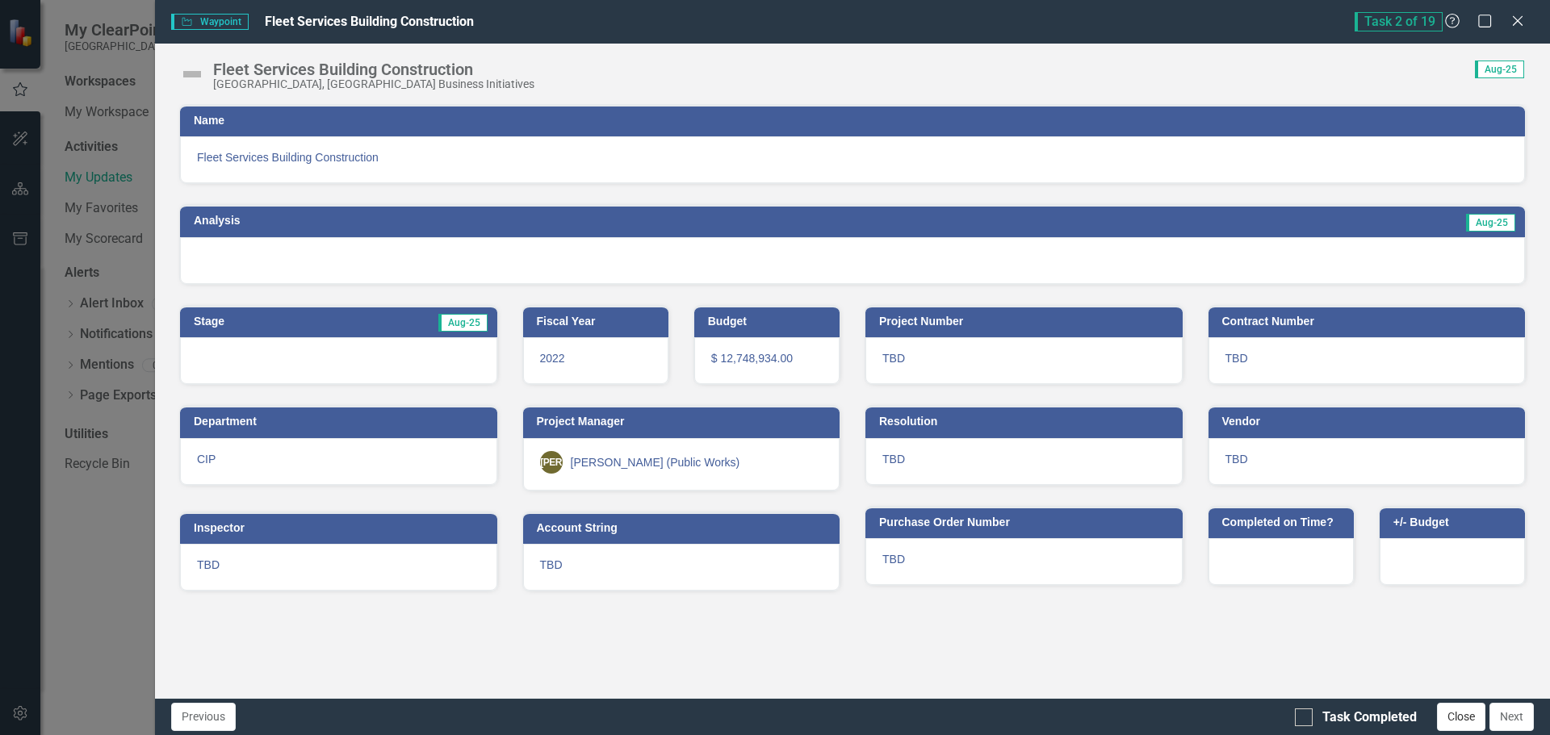
click at [1469, 722] on button "Close" at bounding box center [1461, 717] width 48 height 28
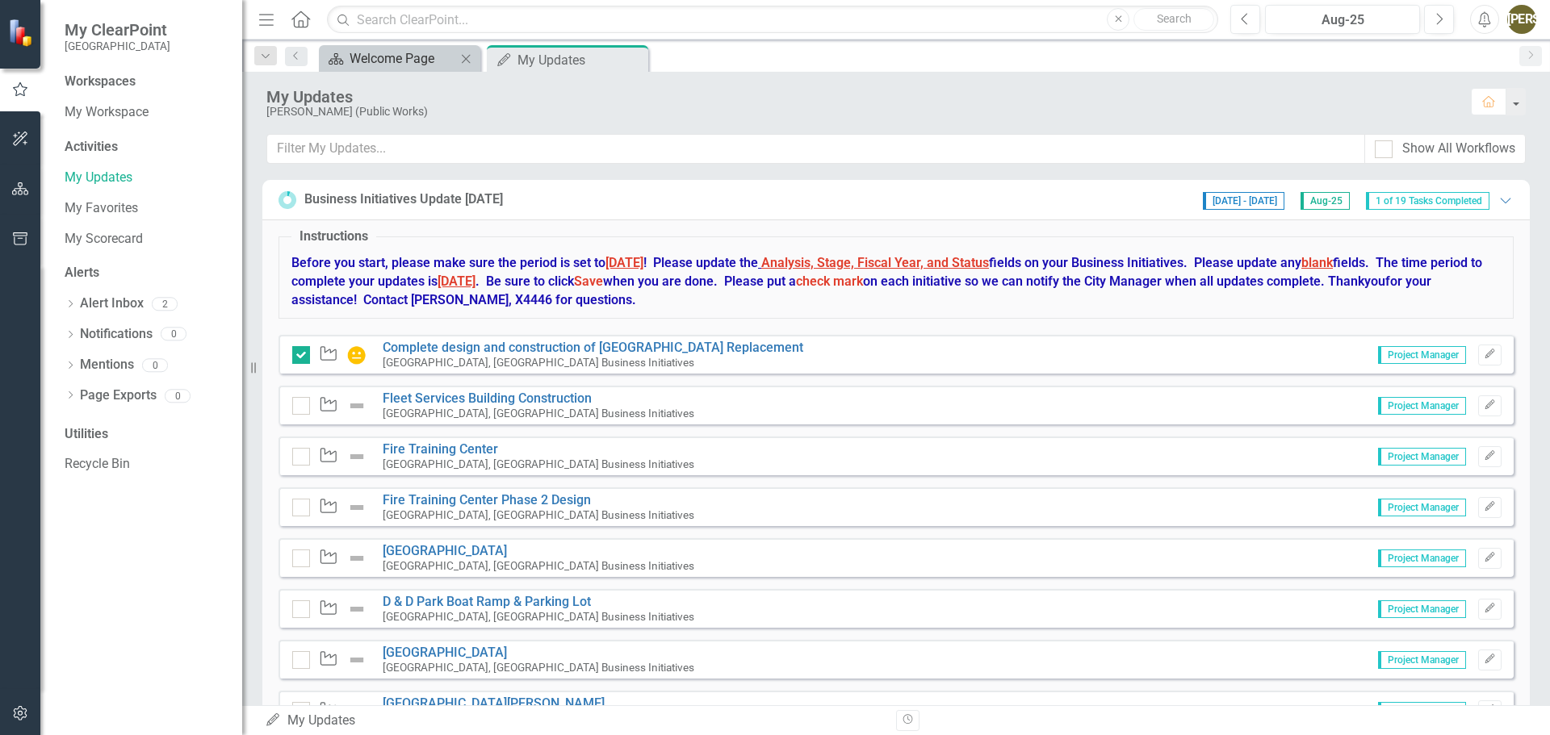
click at [436, 54] on div "Welcome Page" at bounding box center [403, 58] width 107 height 20
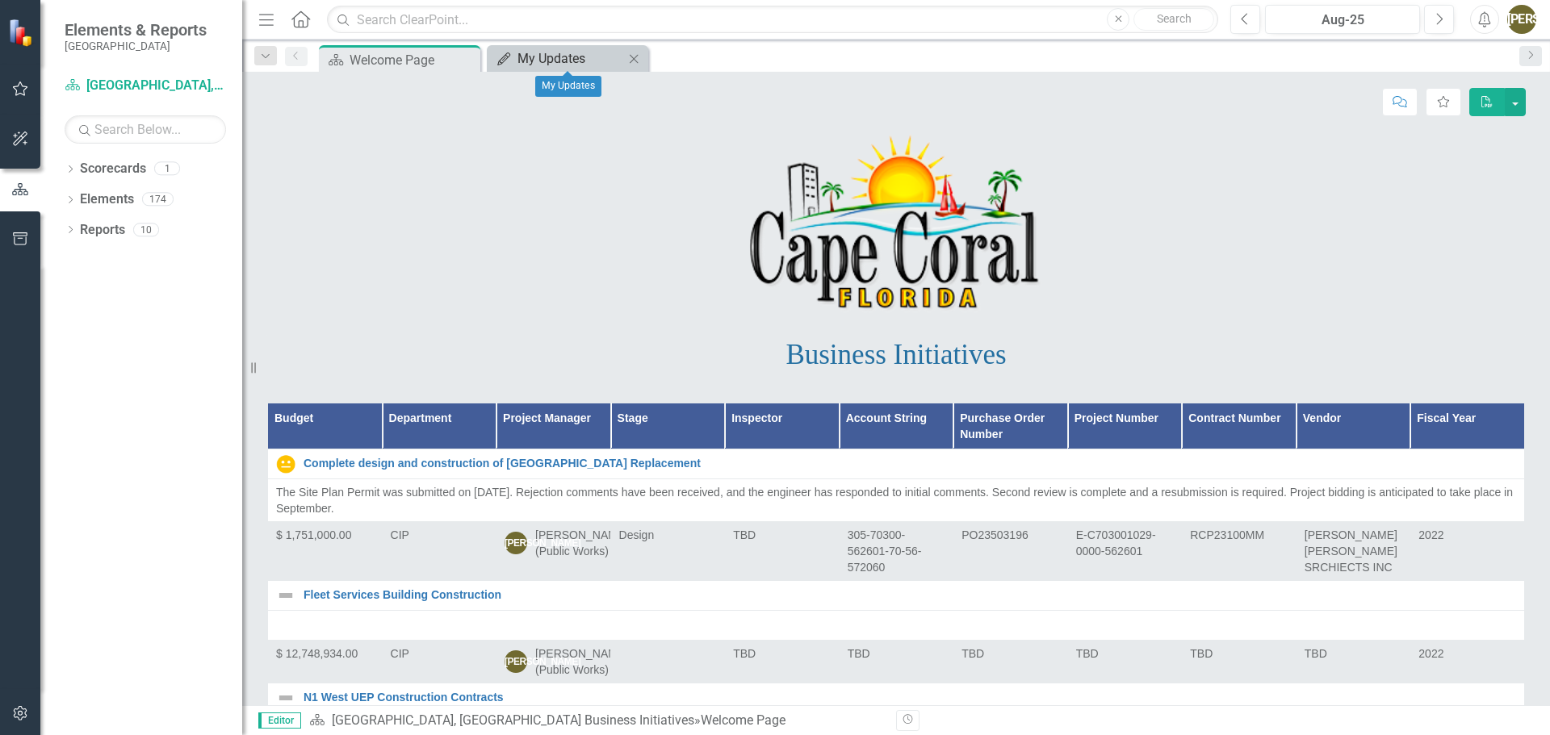
click at [569, 59] on div "My Updates" at bounding box center [570, 58] width 107 height 20
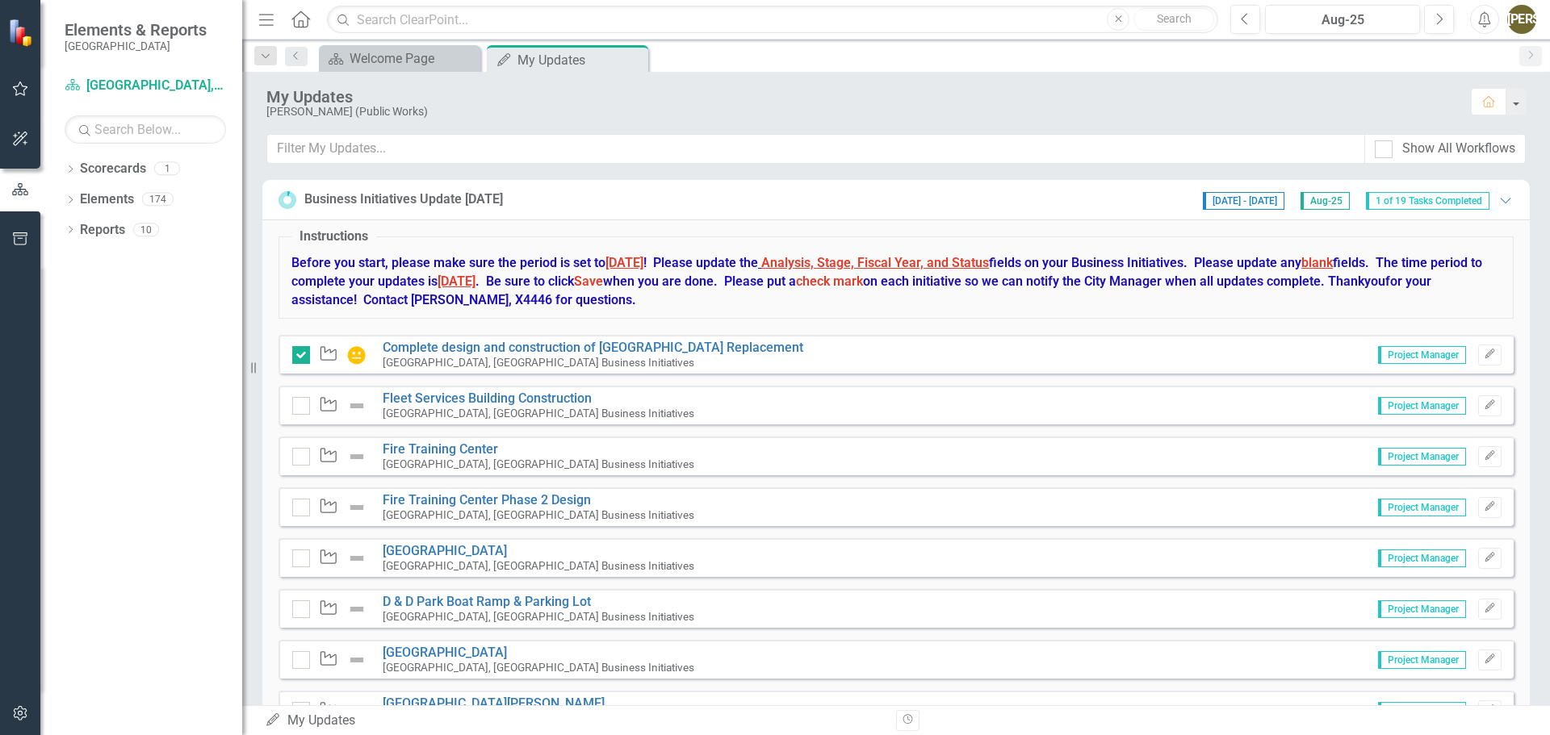
click at [464, 298] on strong "Before you start, please make sure the period is set to [DATE] ! Please update …" at bounding box center [886, 281] width 1191 height 52
click at [463, 298] on strong "Before you start, please make sure the period is set to [DATE] ! Please update …" at bounding box center [886, 281] width 1191 height 52
